Goal: Transaction & Acquisition: Purchase product/service

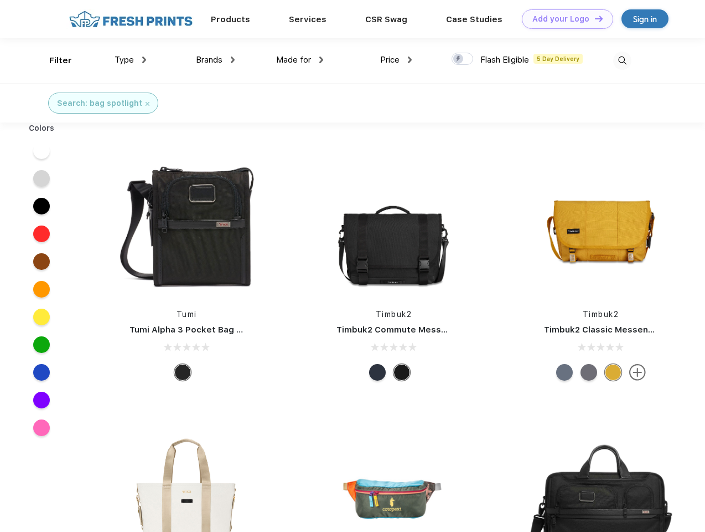
click at [564, 19] on link "Add your Logo Design Tool" at bounding box center [567, 18] width 91 height 19
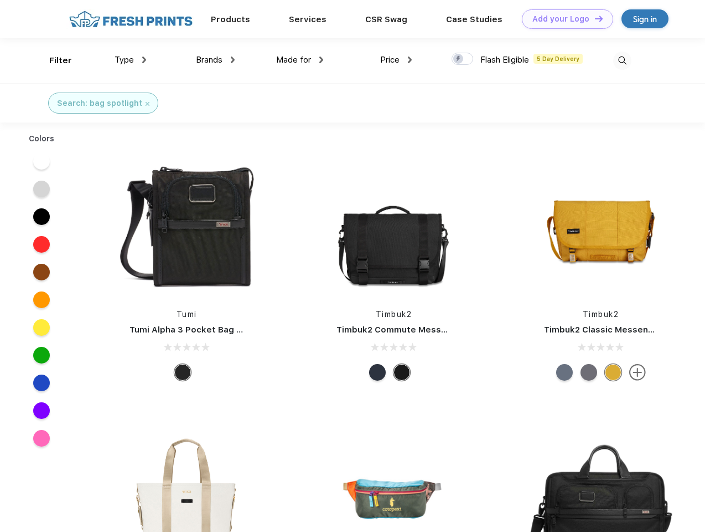
click at [0, 0] on div "Design Tool" at bounding box center [0, 0] width 0 height 0
click at [594, 18] on link "Add your Logo Design Tool" at bounding box center [567, 18] width 91 height 19
click at [53, 60] on div "Filter" at bounding box center [60, 60] width 23 height 13
click at [131, 60] on span "Type" at bounding box center [124, 60] width 19 height 10
click at [215, 60] on span "Brands" at bounding box center [209, 60] width 27 height 10
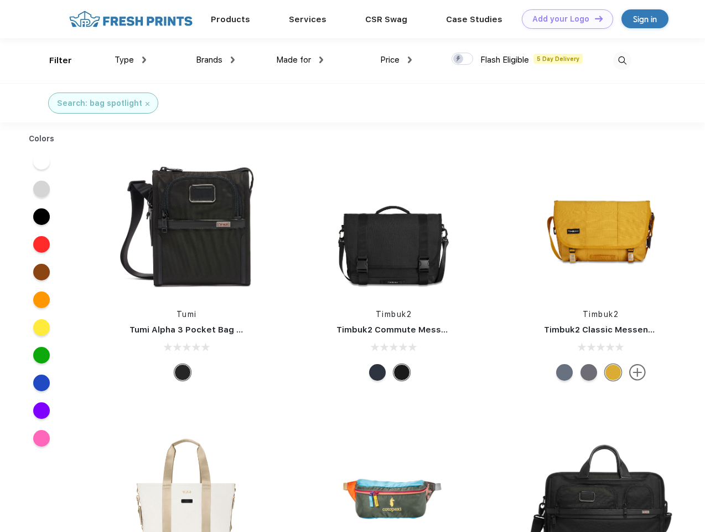
click at [300, 60] on span "Made for" at bounding box center [293, 60] width 35 height 10
click at [396, 60] on span "Price" at bounding box center [389, 60] width 19 height 10
click at [463, 59] on div at bounding box center [463, 59] width 22 height 12
click at [459, 59] on input "checkbox" at bounding box center [455, 55] width 7 height 7
click at [622, 60] on img at bounding box center [622, 60] width 18 height 18
